Goal: Task Accomplishment & Management: Use online tool/utility

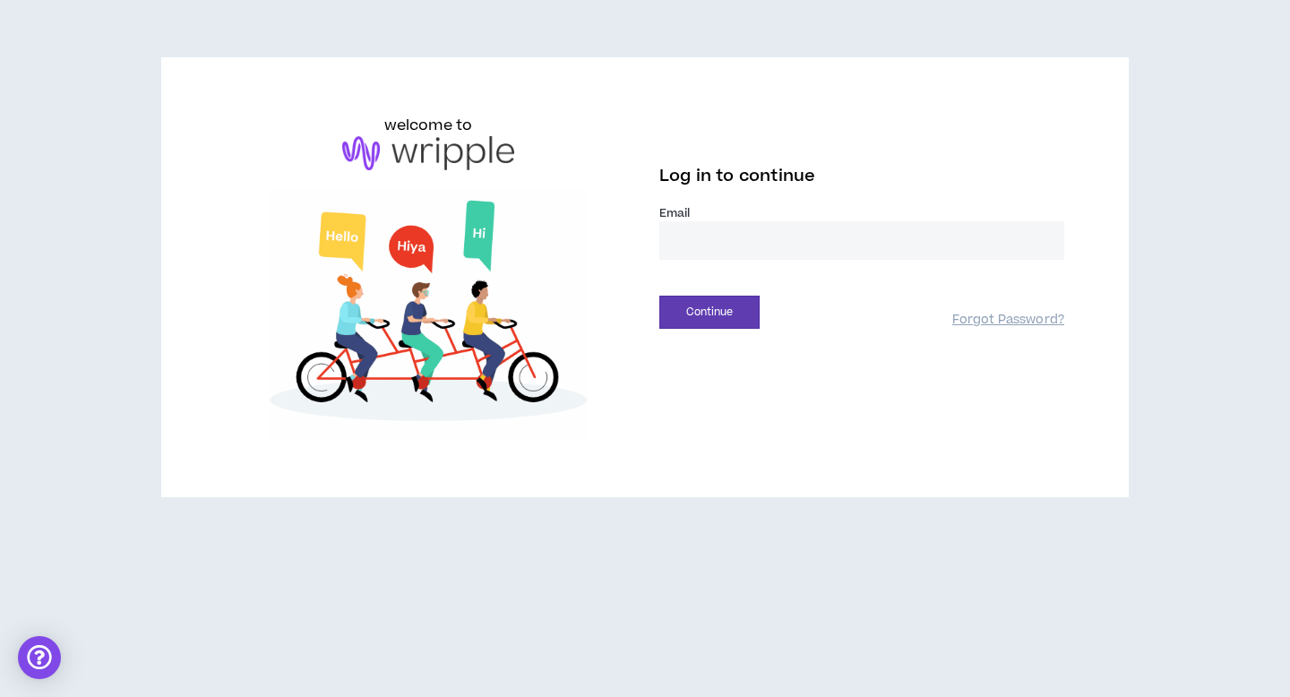
click at [731, 242] on input "email" at bounding box center [861, 240] width 405 height 39
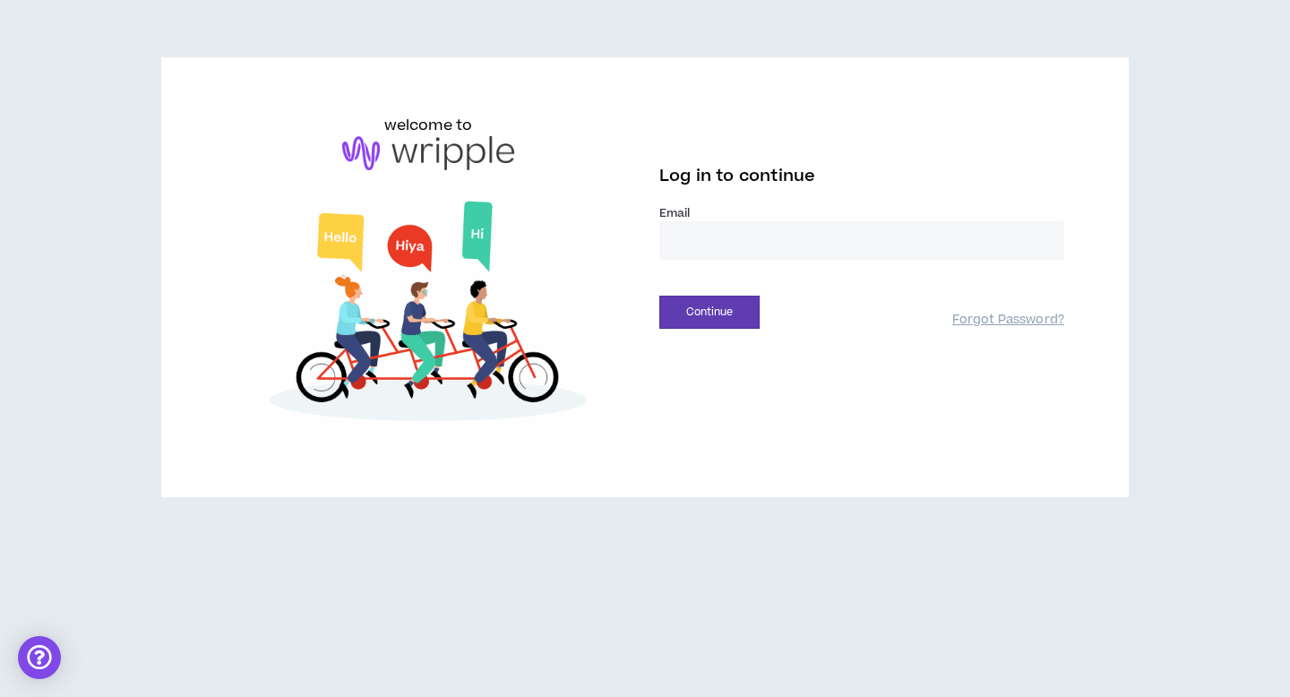
type input "**********"
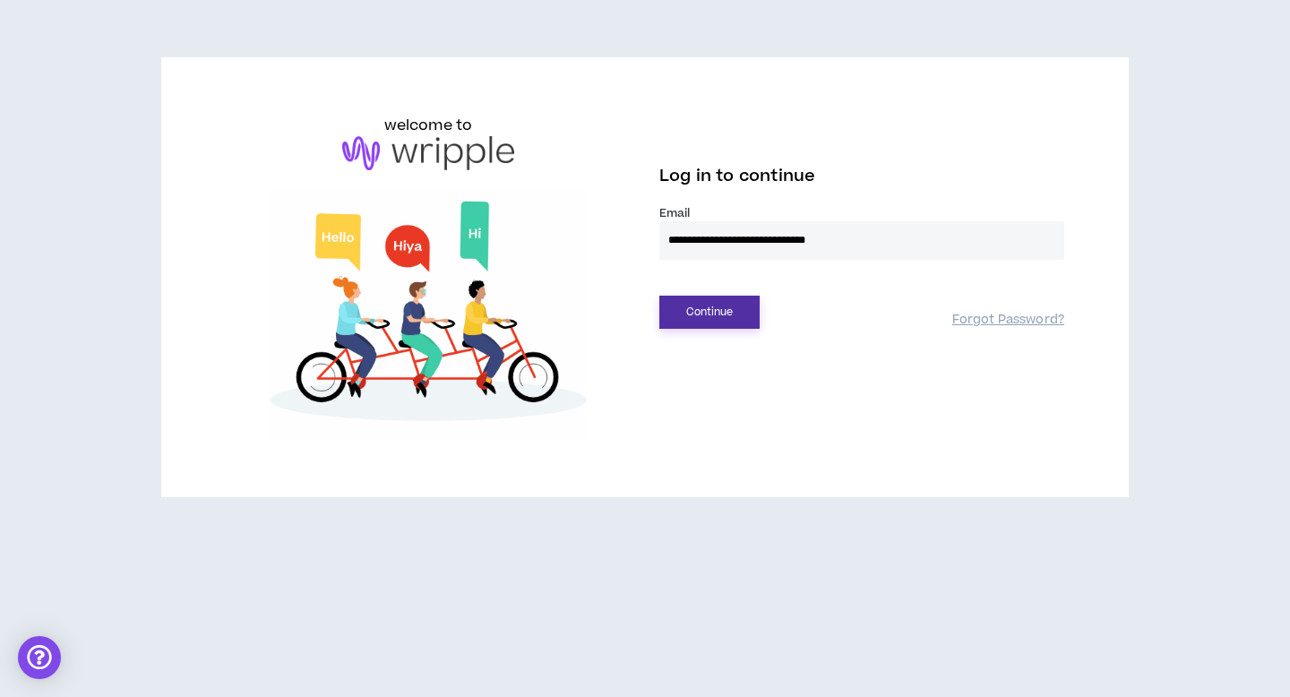
click at [724, 305] on button "Continue" at bounding box center [709, 312] width 100 height 33
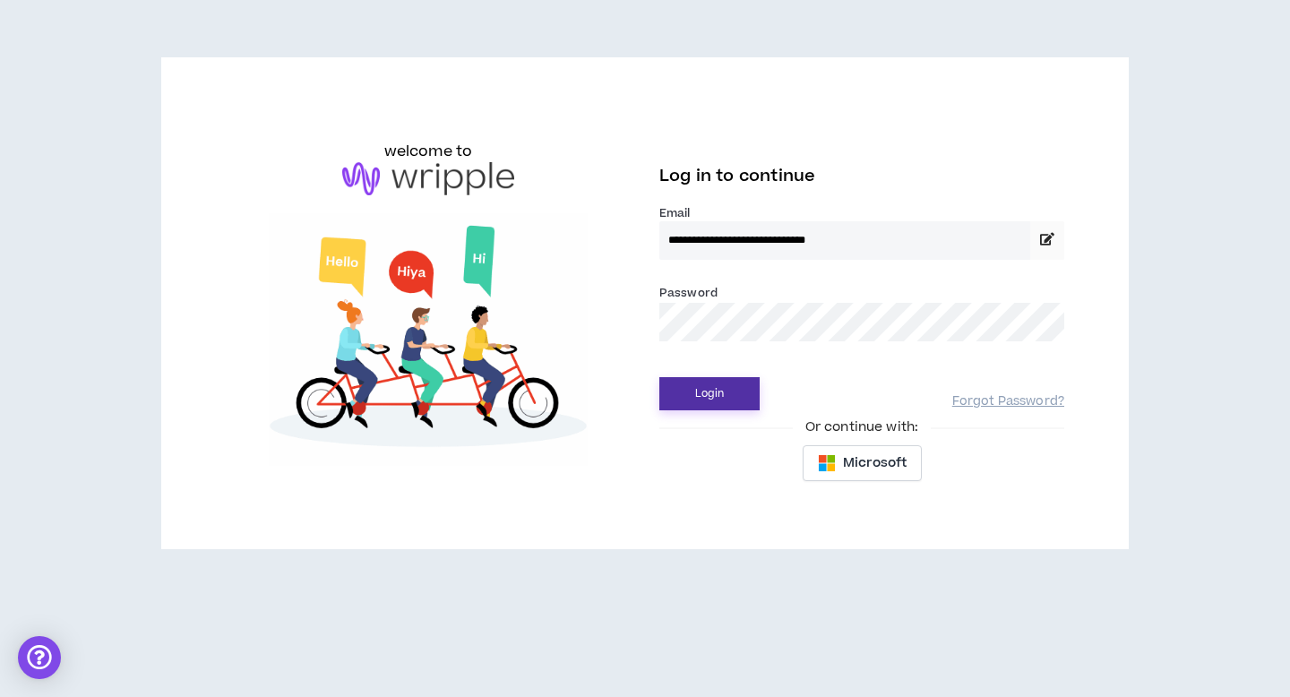
click at [713, 386] on button "Login" at bounding box center [709, 393] width 100 height 33
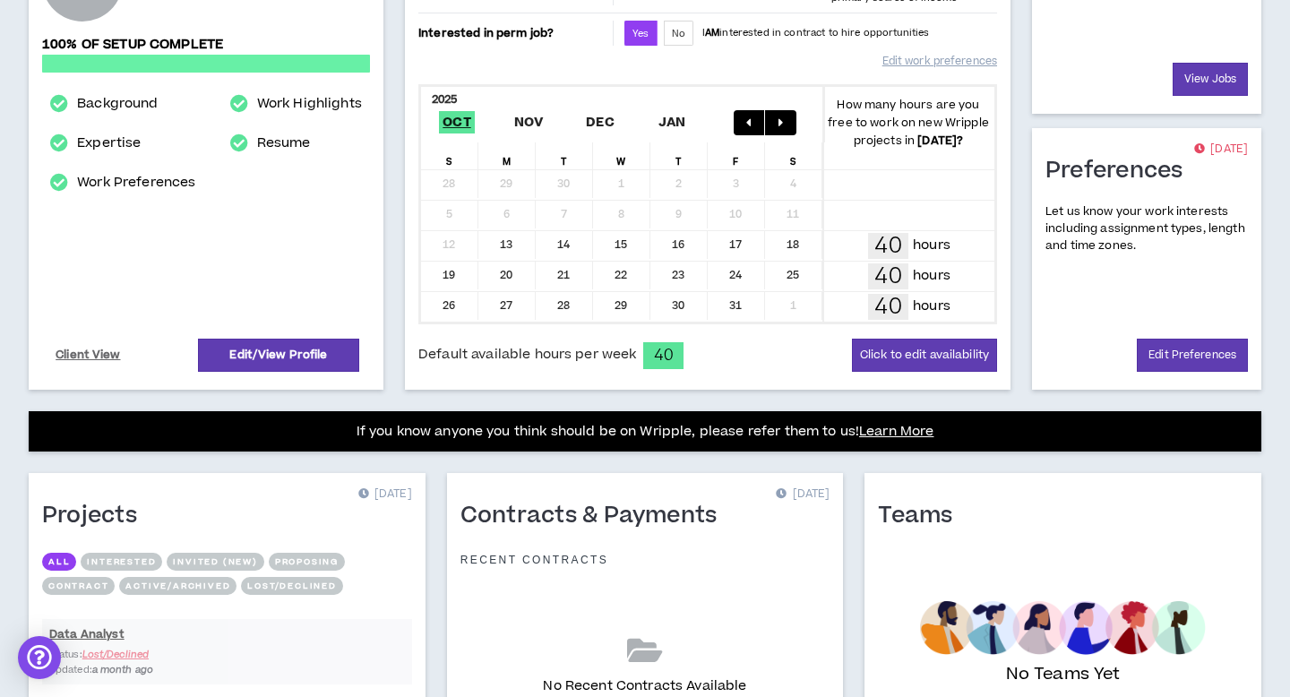
scroll to position [512, 0]
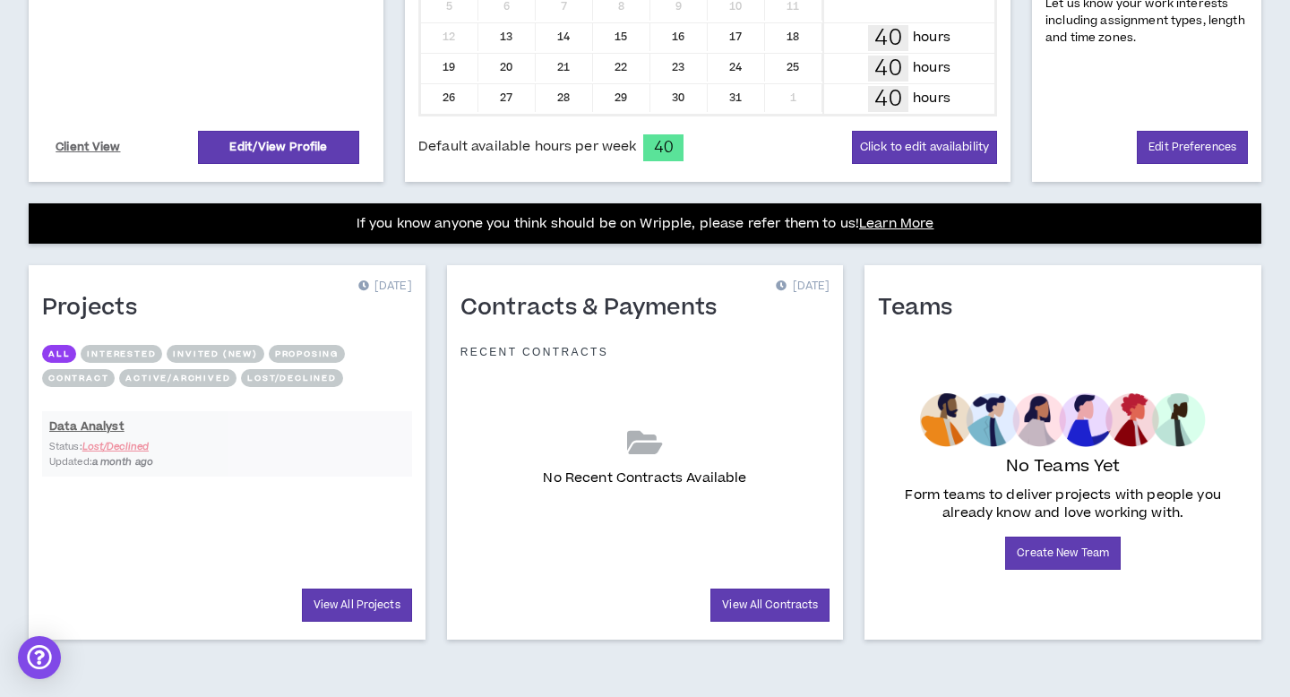
click at [185, 442] on div "Data Analyst Status: Lost/Declined Updated: a month ago" at bounding box center [227, 443] width 370 height 83
click at [109, 447] on div "Data Analyst Status: Lost/Declined Updated: a month ago" at bounding box center [227, 443] width 370 height 83
click at [336, 603] on link "View All Projects" at bounding box center [357, 604] width 110 height 33
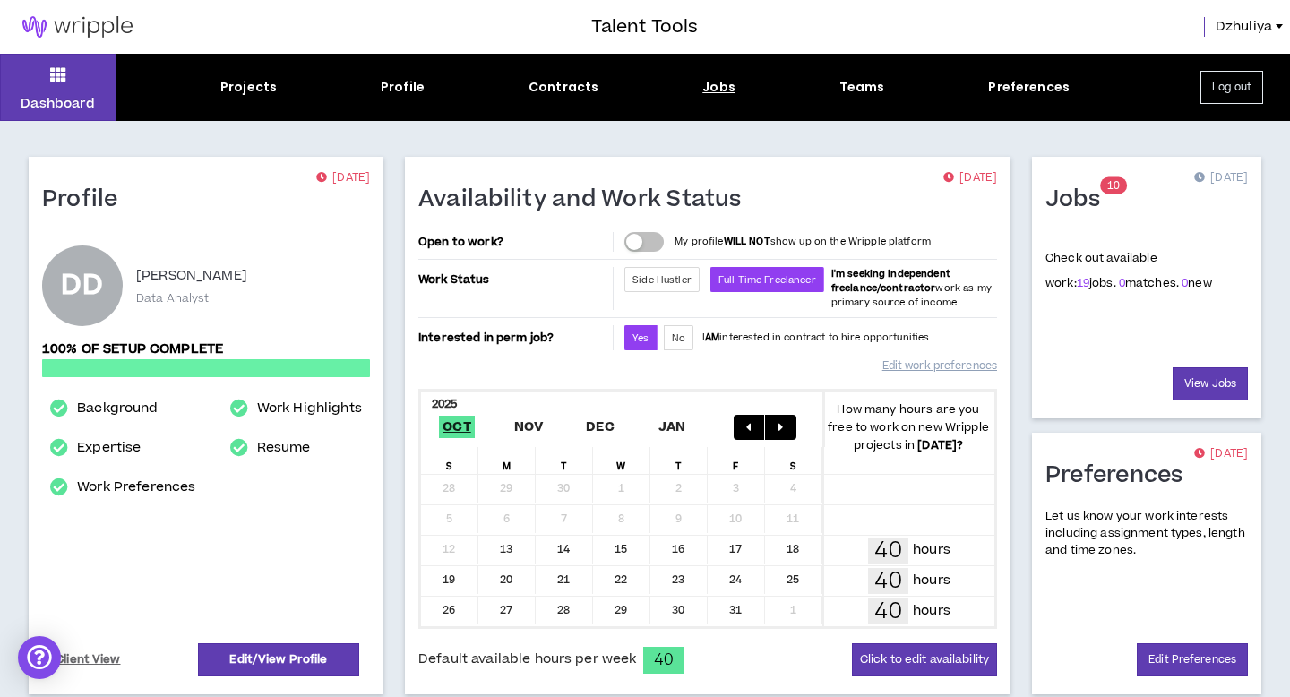
click at [729, 85] on div "Jobs" at bounding box center [718, 87] width 33 height 19
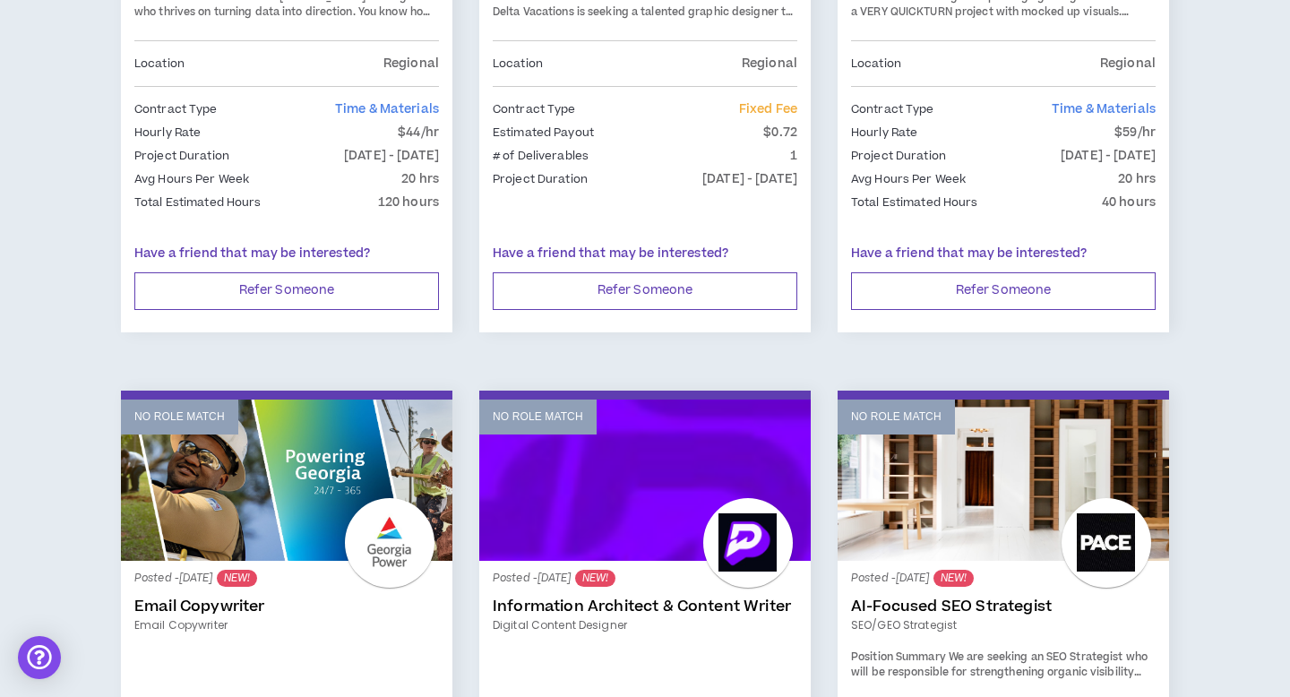
scroll to position [354, 0]
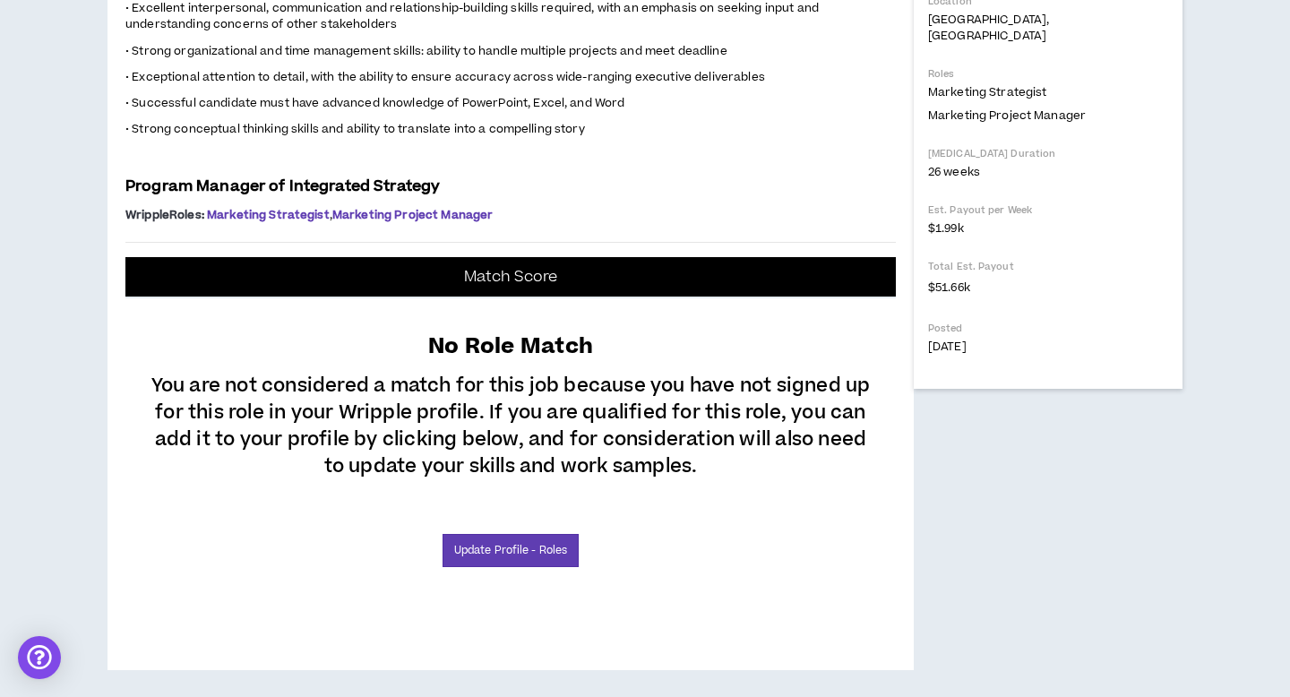
scroll to position [700, 0]
